Goal: Navigation & Orientation: Find specific page/section

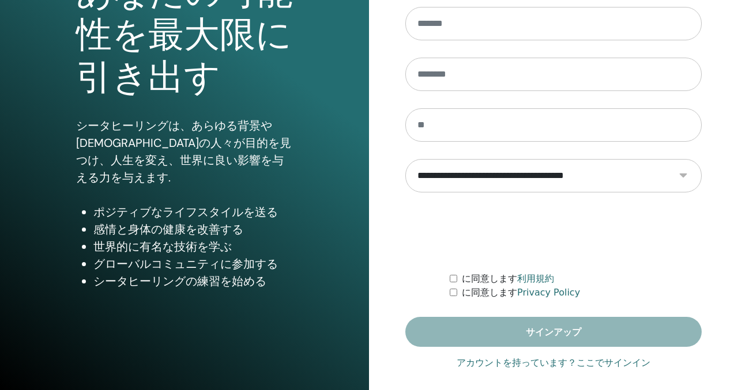
scroll to position [163, 0]
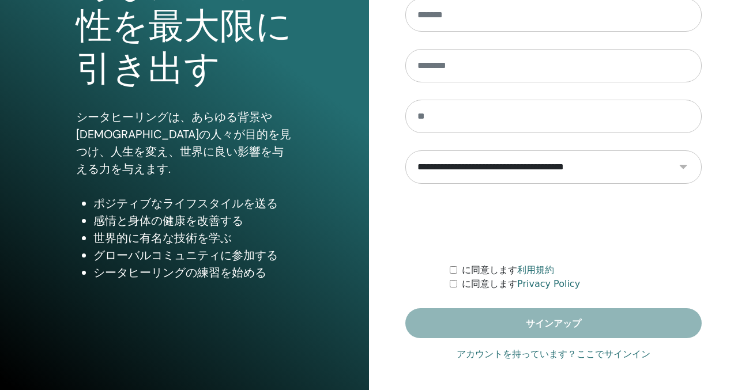
click at [632, 354] on link "アカウントを持っています？ここでサインイン" at bounding box center [553, 355] width 194 height 14
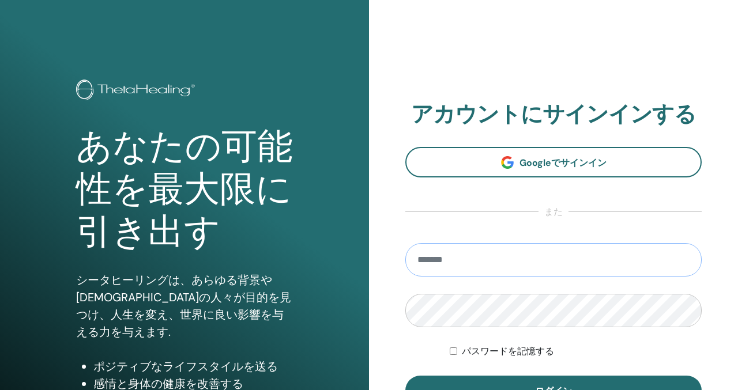
click at [489, 267] on input "email" at bounding box center [553, 259] width 296 height 33
type input "**********"
click at [405, 376] on button "ログイン" at bounding box center [553, 391] width 296 height 30
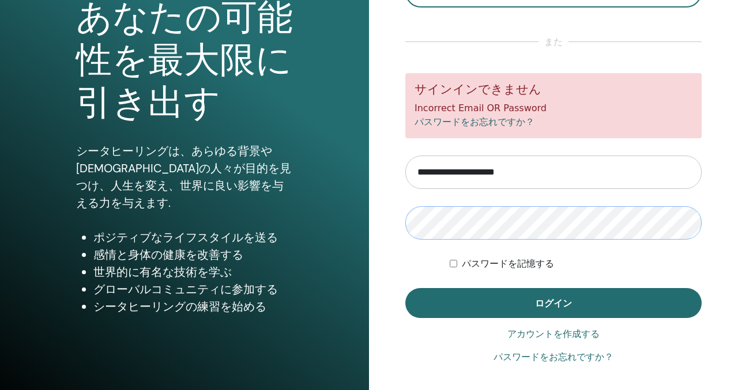
scroll to position [134, 0]
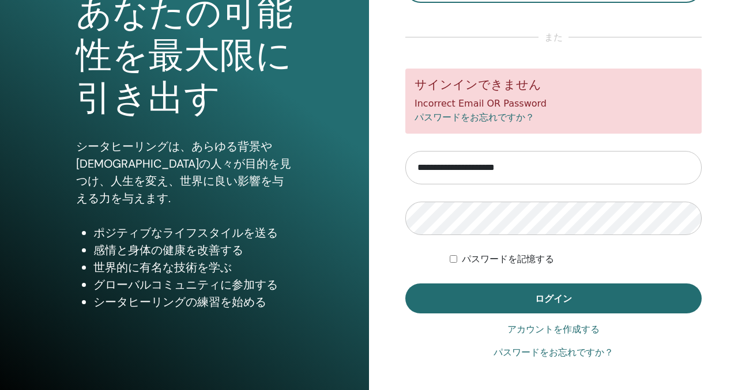
click at [517, 258] on label "パスワードを記憶する" at bounding box center [508, 259] width 92 height 14
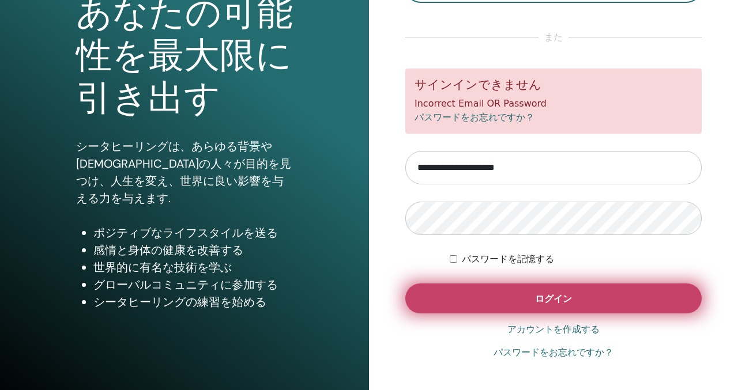
click at [549, 296] on span "ログイン" at bounding box center [553, 299] width 37 height 12
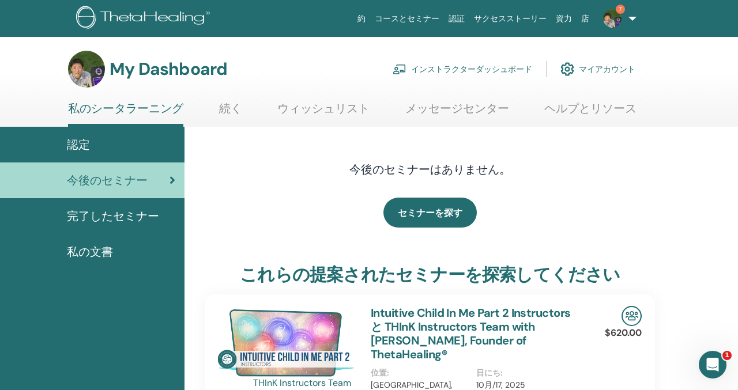
click at [496, 70] on link "インストラクターダッシュボード" at bounding box center [461, 68] width 139 height 25
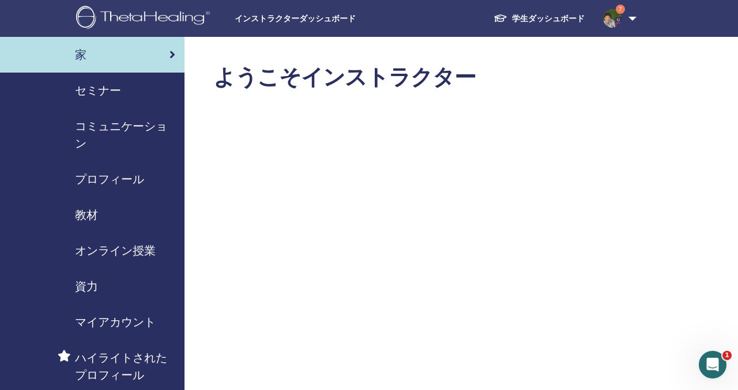
click at [106, 91] on span "セミナー" at bounding box center [98, 90] width 46 height 17
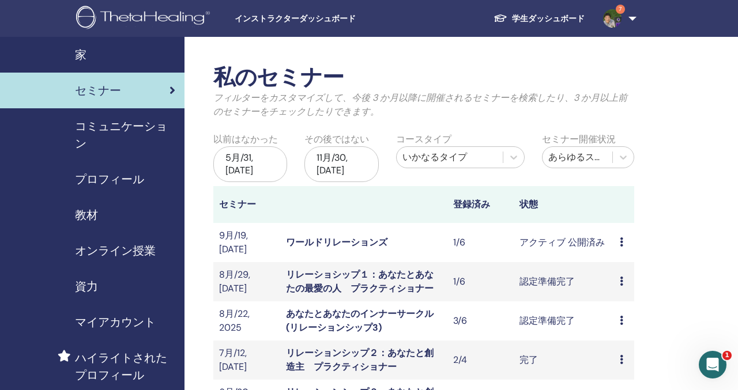
click at [110, 181] on span "プロフィール" at bounding box center [109, 179] width 69 height 17
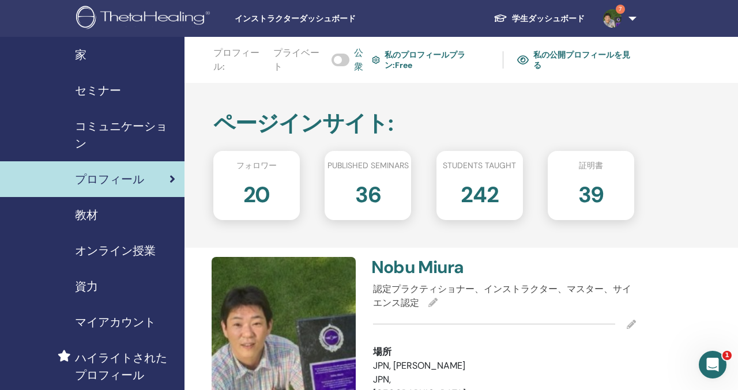
click at [92, 214] on span "教材" at bounding box center [86, 214] width 23 height 17
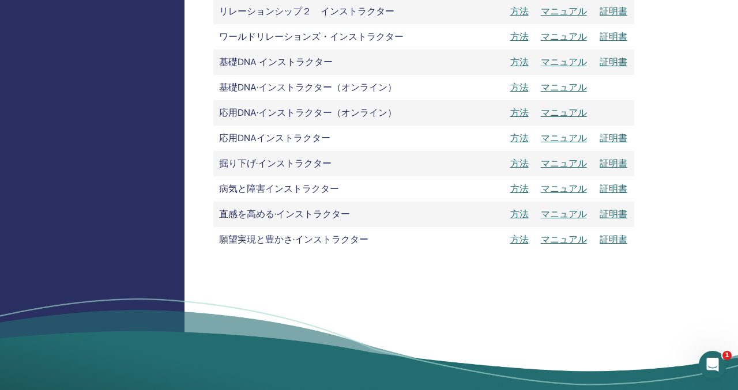
scroll to position [1246, 0]
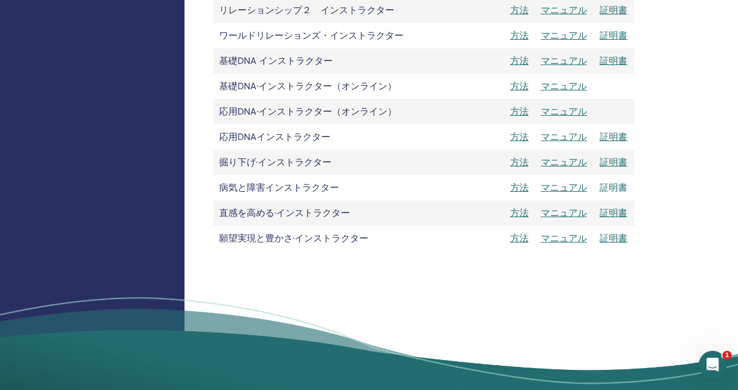
click at [616, 186] on link "証明書" at bounding box center [613, 188] width 28 height 12
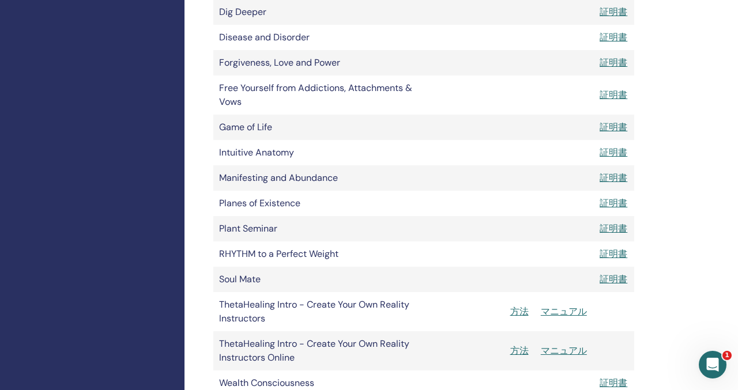
scroll to position [0, 0]
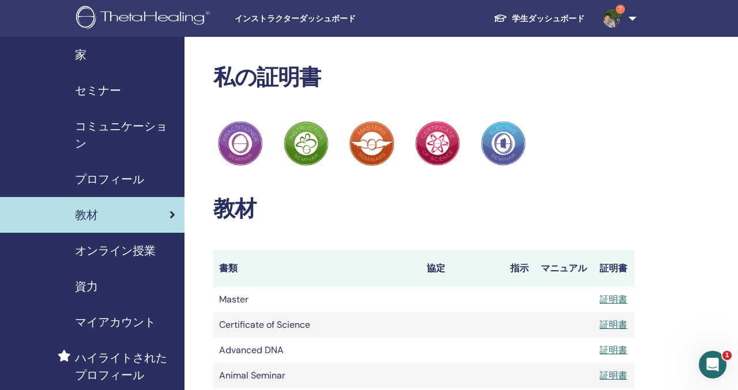
click at [630, 15] on link "7" at bounding box center [617, 18] width 47 height 37
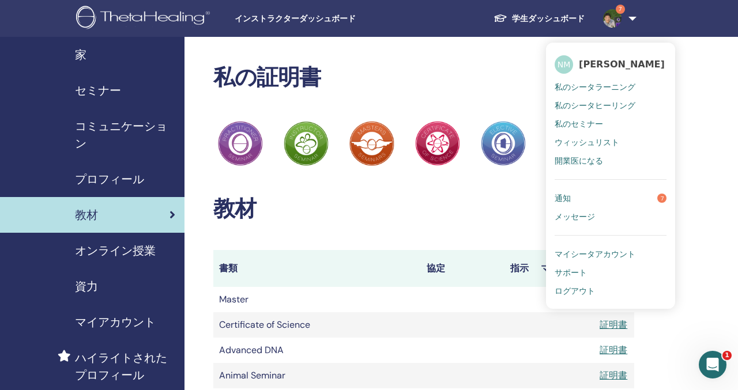
click at [582, 294] on span "ログアウト" at bounding box center [574, 291] width 40 height 10
